Goal: Information Seeking & Learning: Learn about a topic

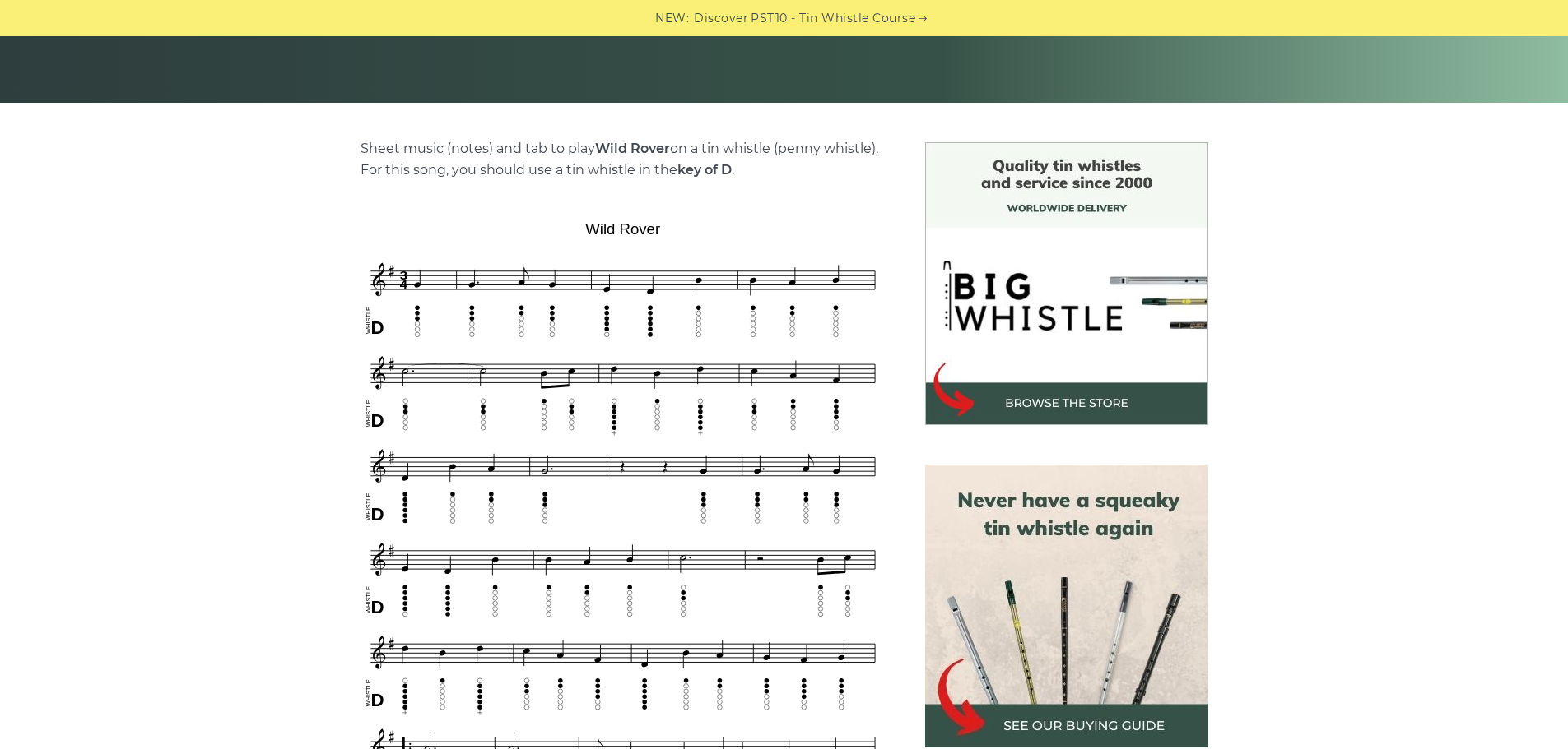
scroll to position [494, 0]
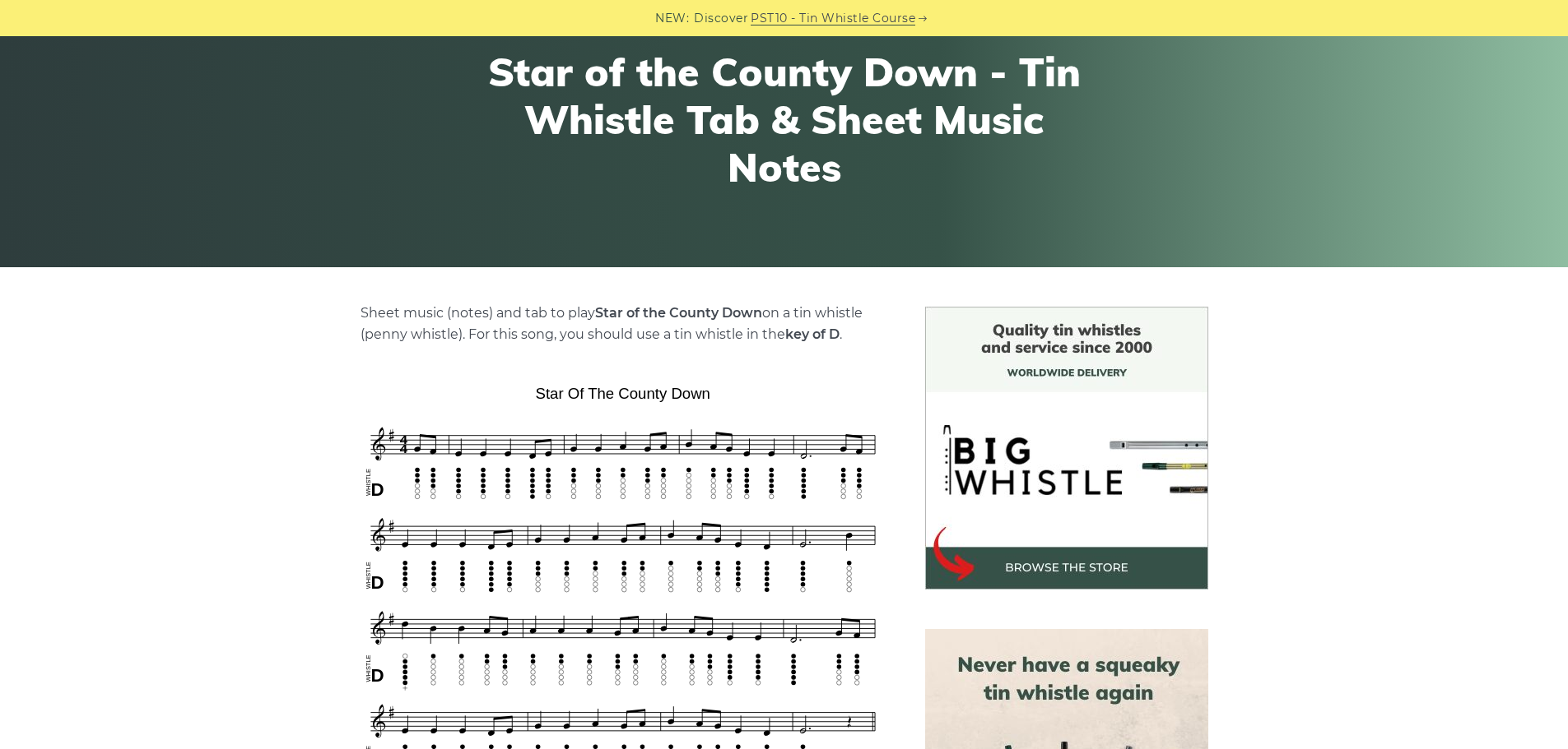
scroll to position [329, 0]
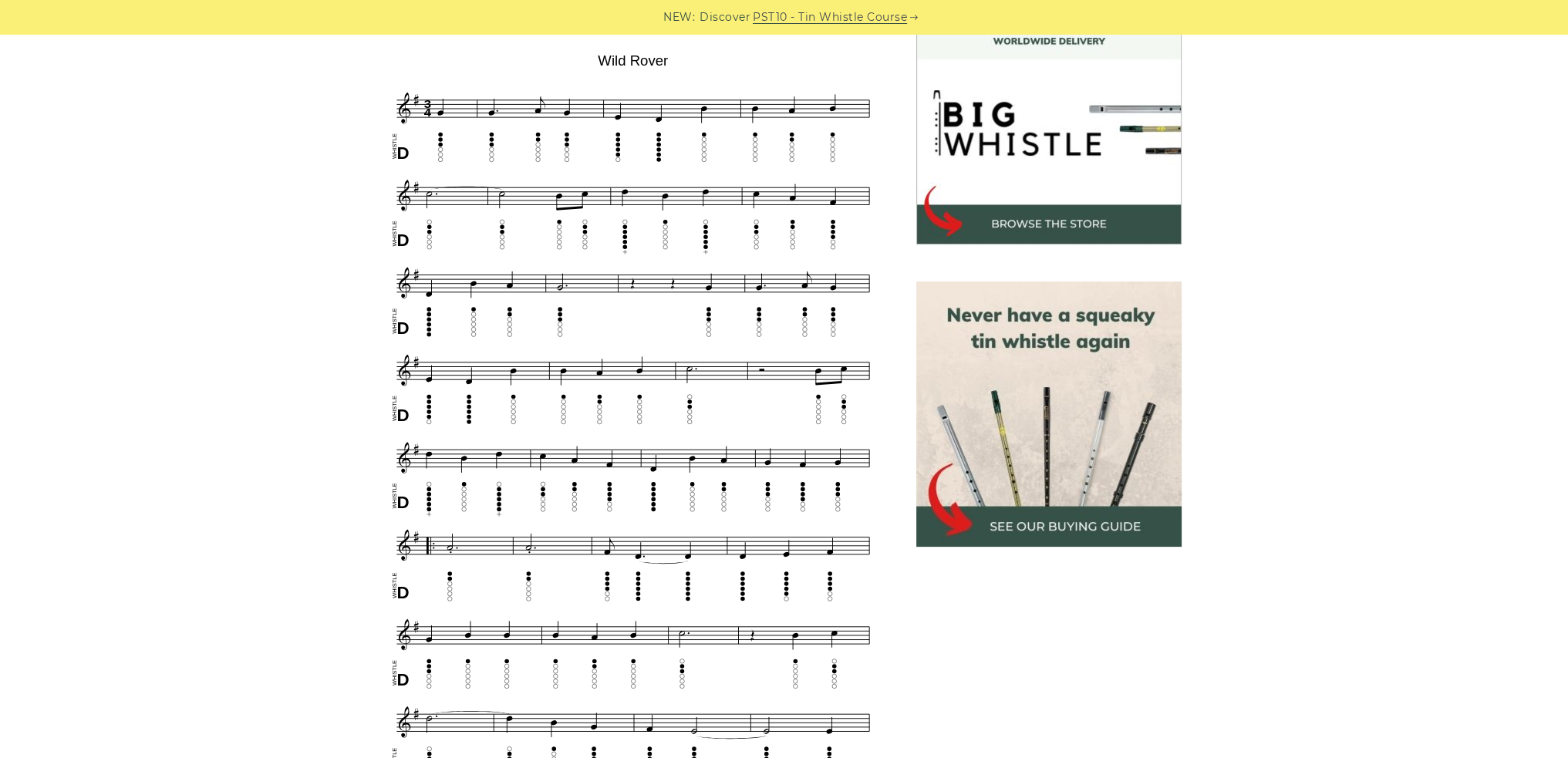
scroll to position [540, 0]
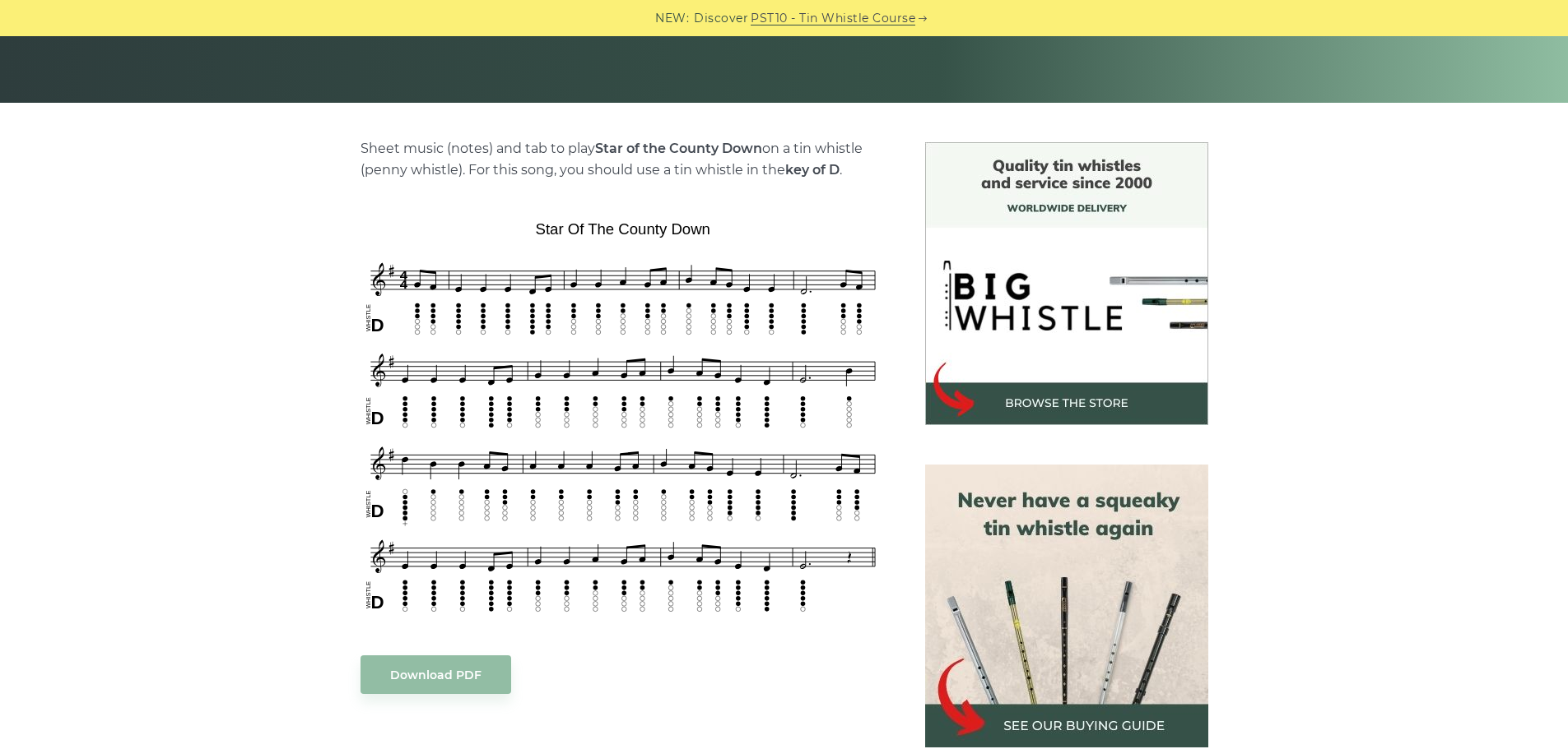
scroll to position [412, 0]
